Goal: Transaction & Acquisition: Purchase product/service

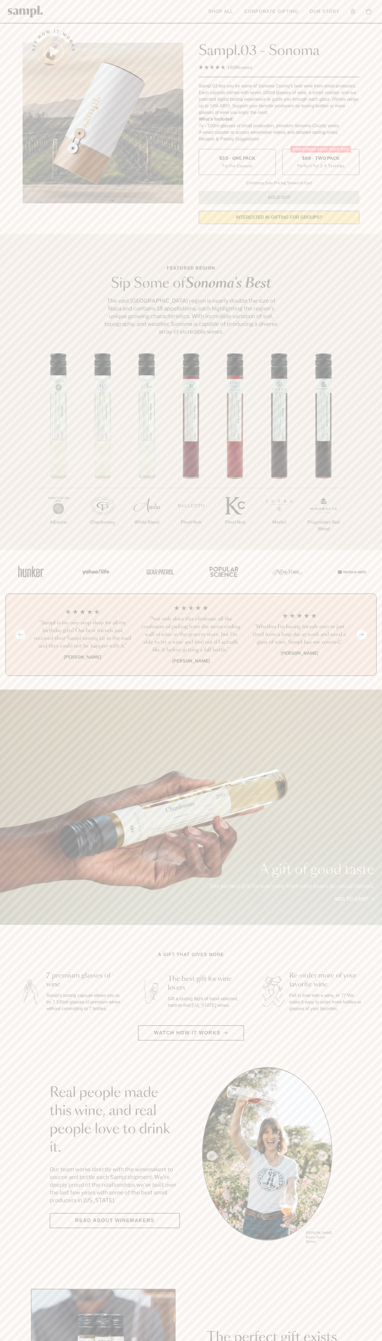
click at [321, 159] on span "$88 - Two Pack" at bounding box center [321, 158] width 38 height 6
click at [83, 635] on h3 "“Sampl is my one-stop shop for all my birthday gifts! Our best friends just rec…" at bounding box center [83, 634] width 100 height 31
click at [133, 1] on header "Toggle navigation menu Shop All Corporate Gifting Our Story Account Story Shop …" at bounding box center [191, 11] width 382 height 23
click at [381, 1215] on section "Real people made this wine, and real people love to drink it. Our team works di…" at bounding box center [191, 1156] width 382 height 178
click at [217, 1341] on html "Skip to main content Toggle navigation menu Shop All Corporate Gifting Our Stor…" at bounding box center [191, 1294] width 382 height 2588
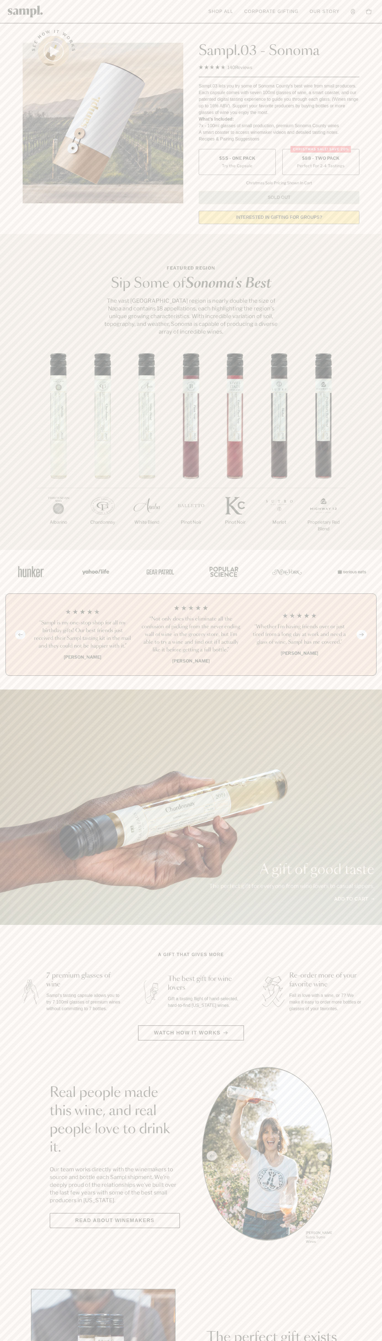
click at [8, 767] on div "A gift of good taste The perfect gift for everyone from wine lovers to casual s…" at bounding box center [191, 807] width 382 height 235
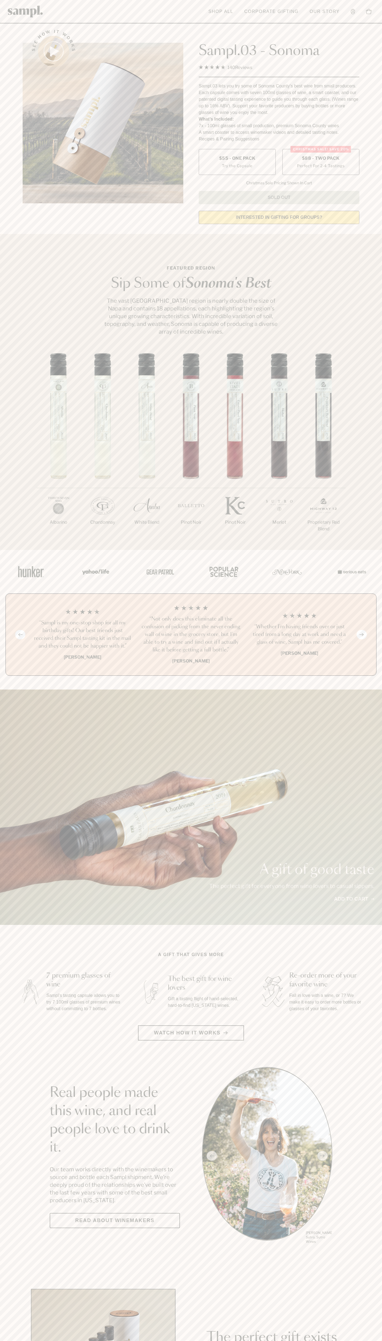
click at [321, 162] on label "Christmas SALE! Save 20% $88 - Two Pack Perfect For 2-4 Tastings" at bounding box center [320, 162] width 77 height 26
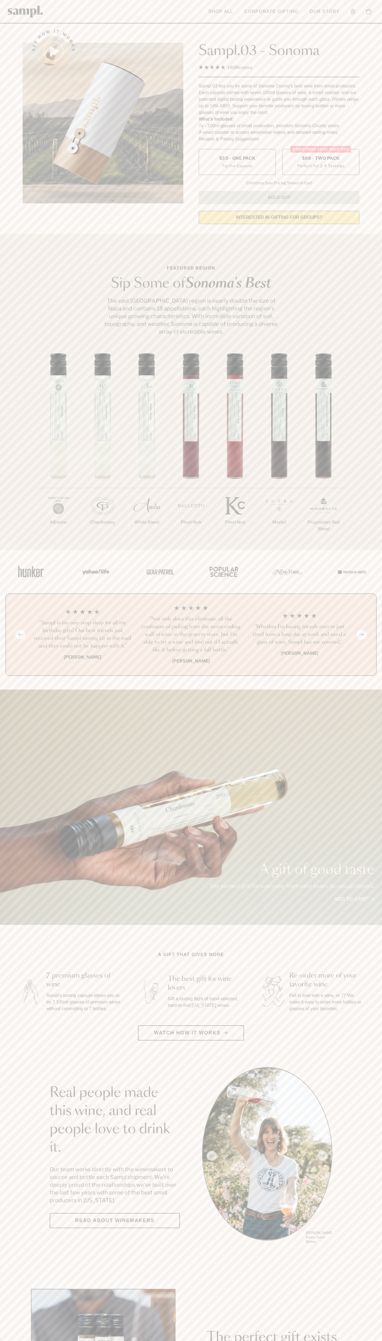
click at [83, 635] on h3 "“Sampl is my one-stop shop for all my birthday gifts! Our best friends just rec…" at bounding box center [83, 634] width 100 height 31
